Goal: Task Accomplishment & Management: Use online tool/utility

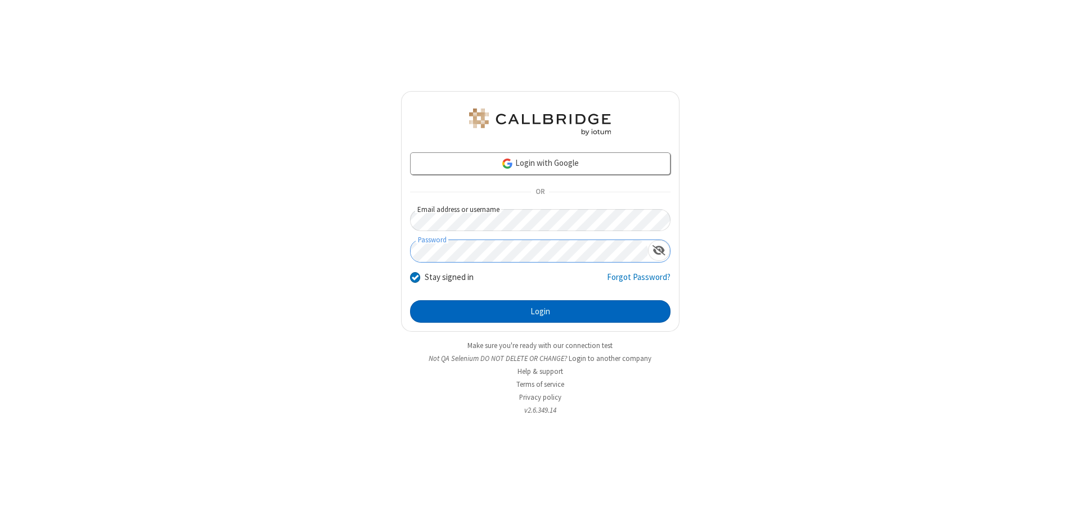
click at [540, 312] on button "Login" at bounding box center [540, 311] width 260 height 23
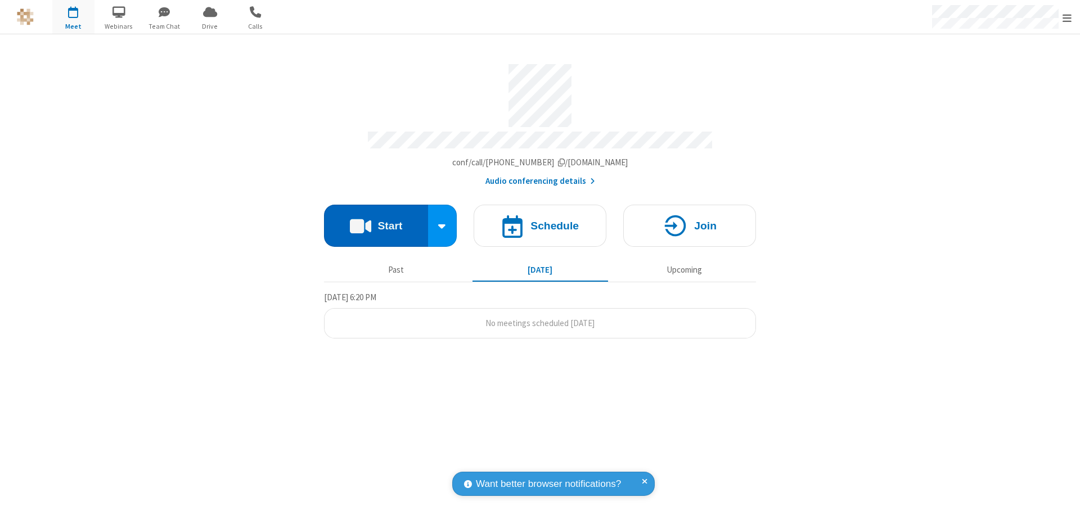
click at [376, 221] on button "Start" at bounding box center [376, 226] width 104 height 42
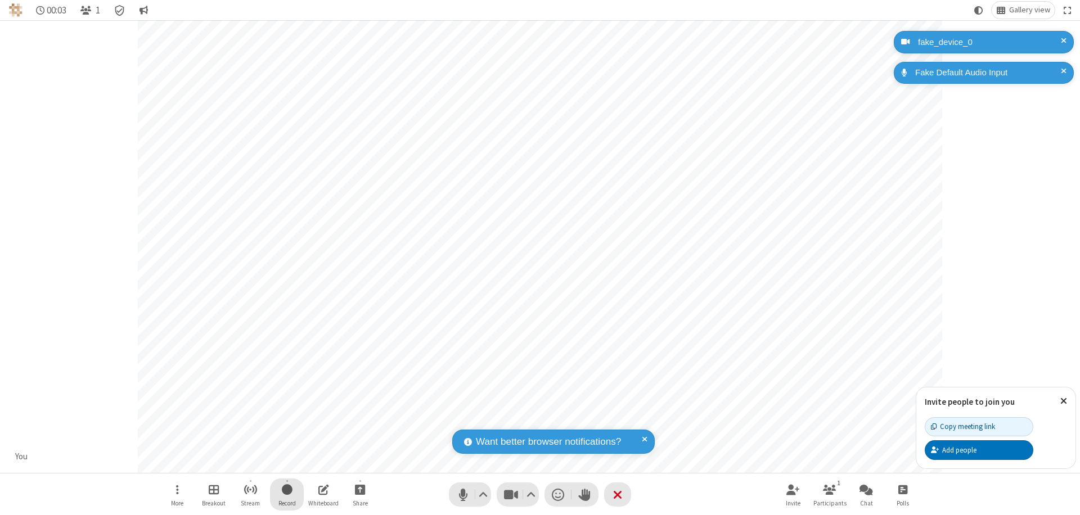
click at [287, 494] on span "Start recording" at bounding box center [287, 490] width 11 height 14
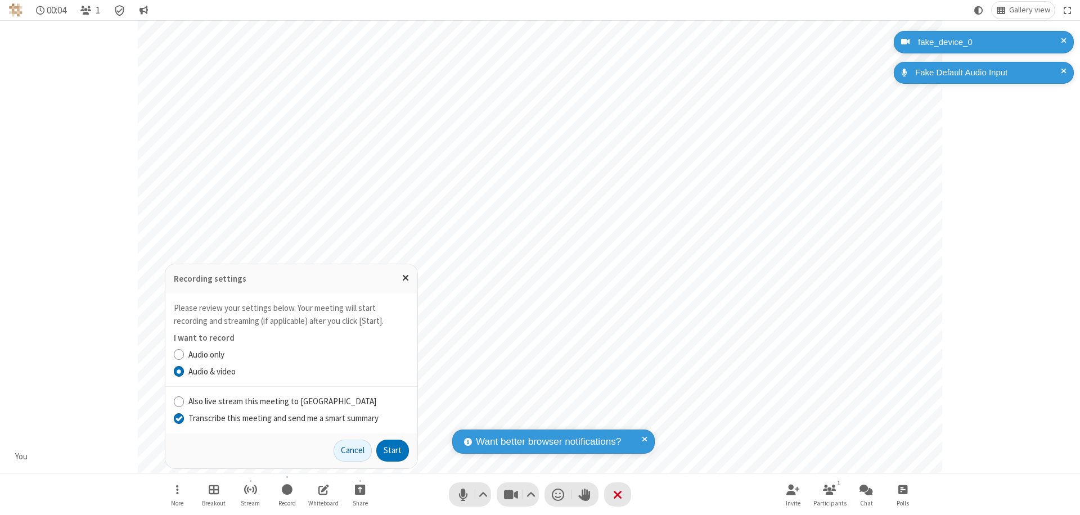
click at [178, 418] on input "Transcribe this meeting and send me a smart summary" at bounding box center [179, 418] width 11 height 12
click at [393, 451] on button "Start" at bounding box center [392, 451] width 33 height 23
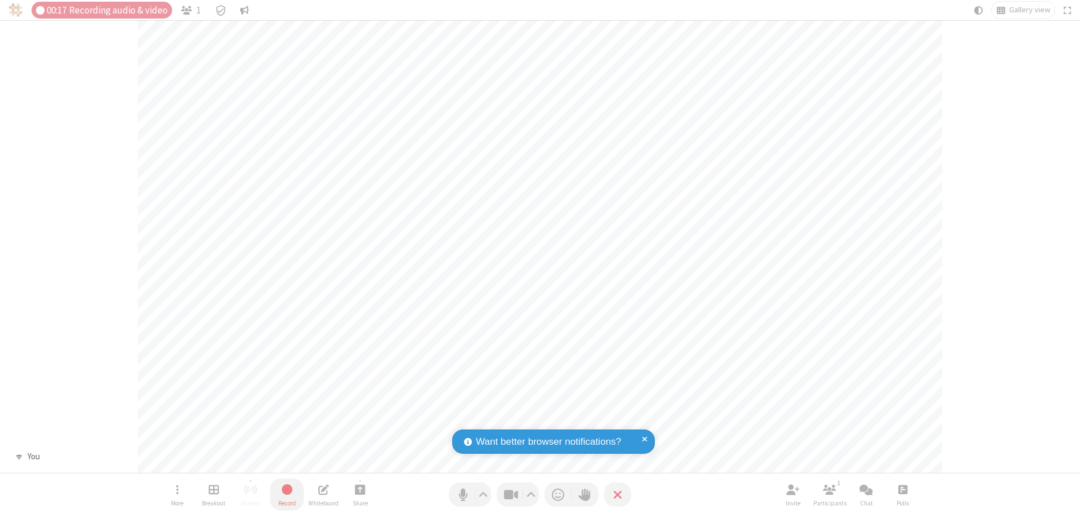
click at [287, 494] on span "Stop recording" at bounding box center [286, 490] width 13 height 14
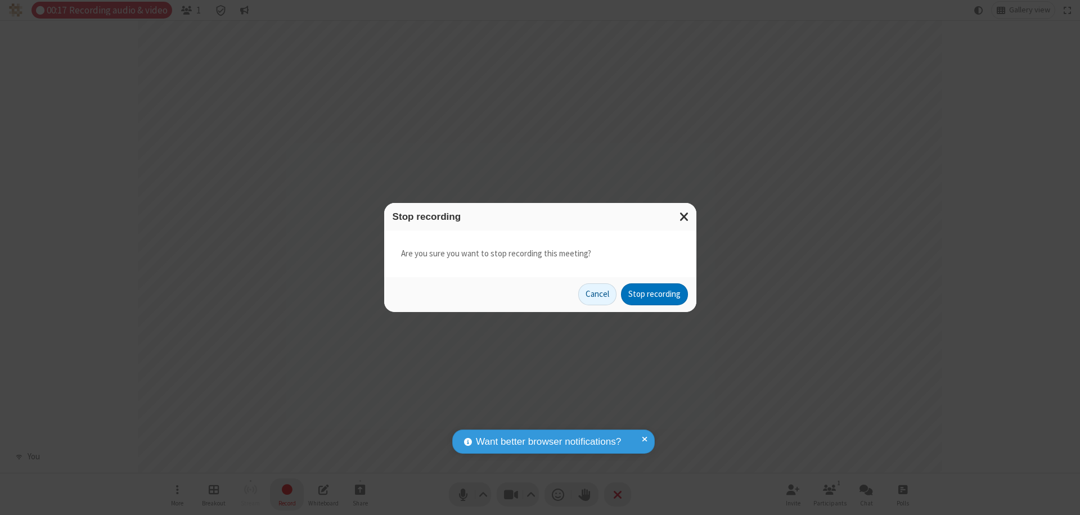
click at [654, 294] on button "Stop recording" at bounding box center [654, 295] width 67 height 23
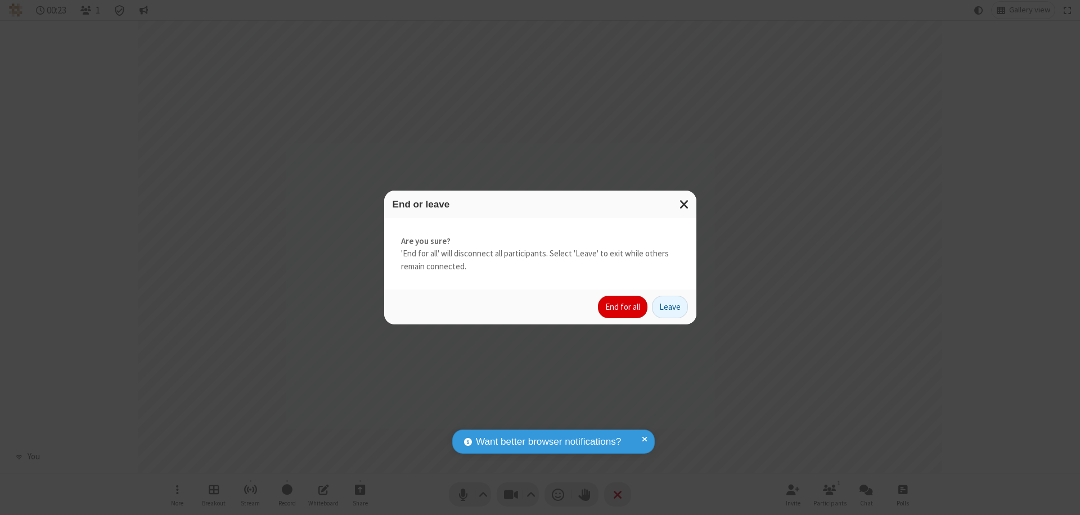
click at [623, 307] on button "End for all" at bounding box center [623, 307] width 50 height 23
